Goal: Go to known website: Access a specific website the user already knows

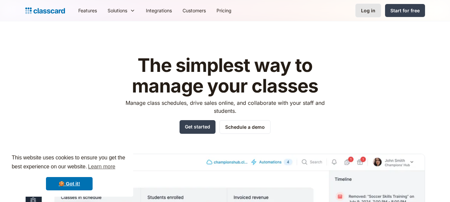
click at [376, 7] on link "Log in" at bounding box center [368, 11] width 26 height 14
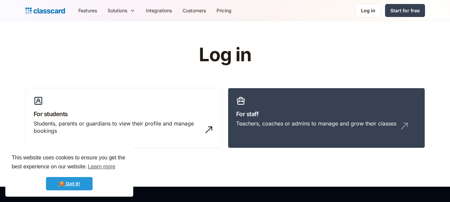
click at [73, 184] on link "🍪 Got it!" at bounding box center [69, 183] width 47 height 13
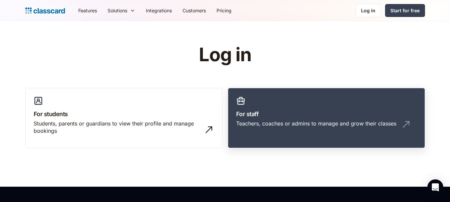
click at [281, 120] on div "Teachers, coaches or admins to manage and grow their classes" at bounding box center [316, 123] width 160 height 7
